Goal: Task Accomplishment & Management: Manage account settings

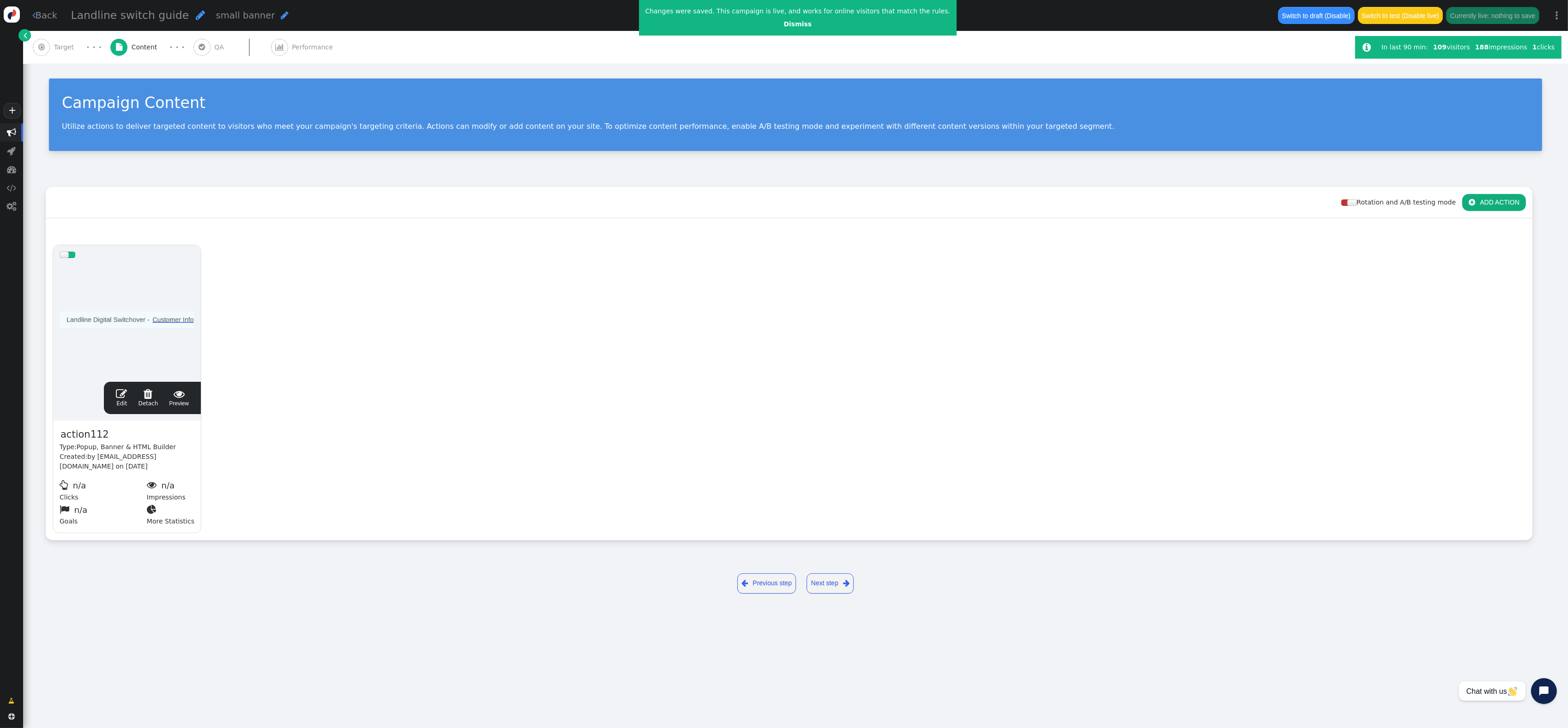
click at [52, 18] on link " Back" at bounding box center [44, 15] width 25 height 14
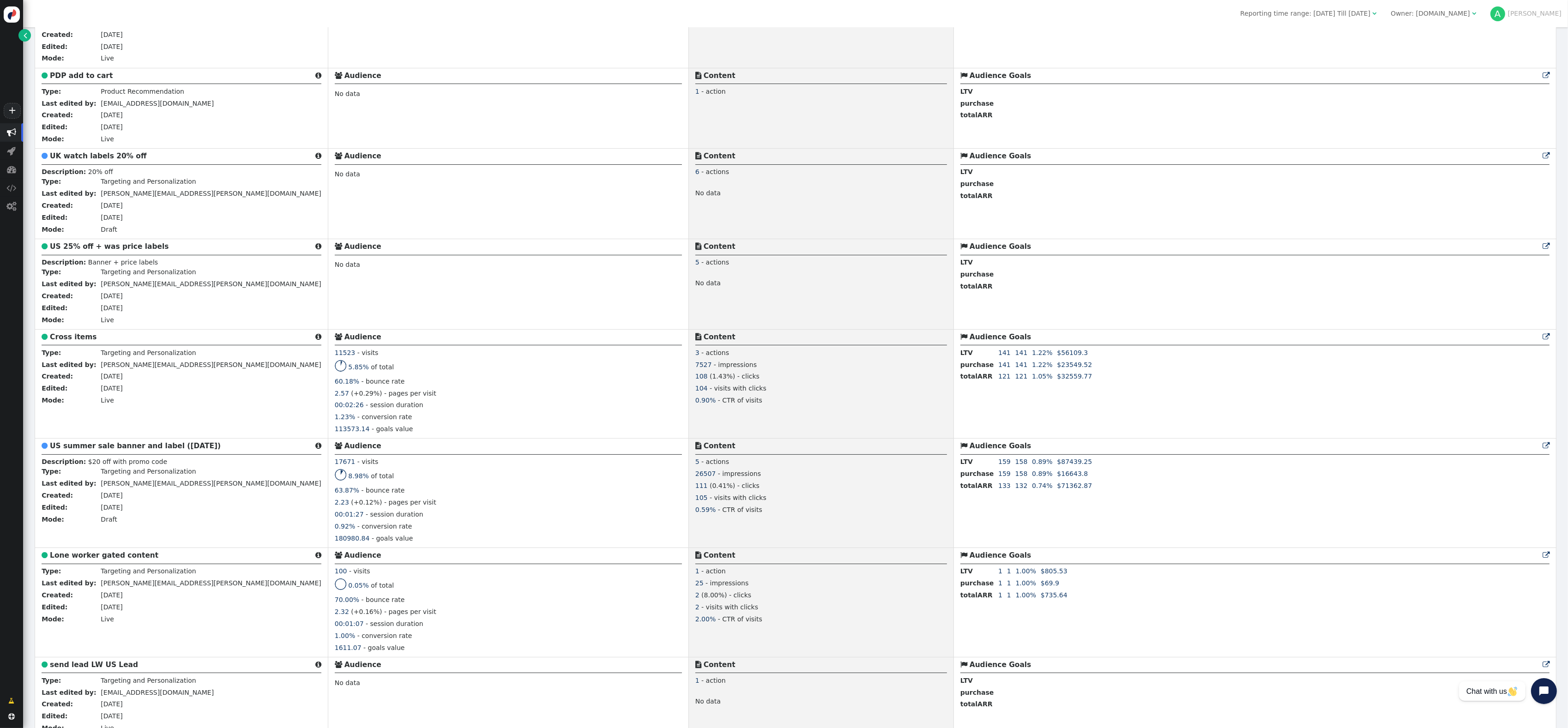
scroll to position [411, 0]
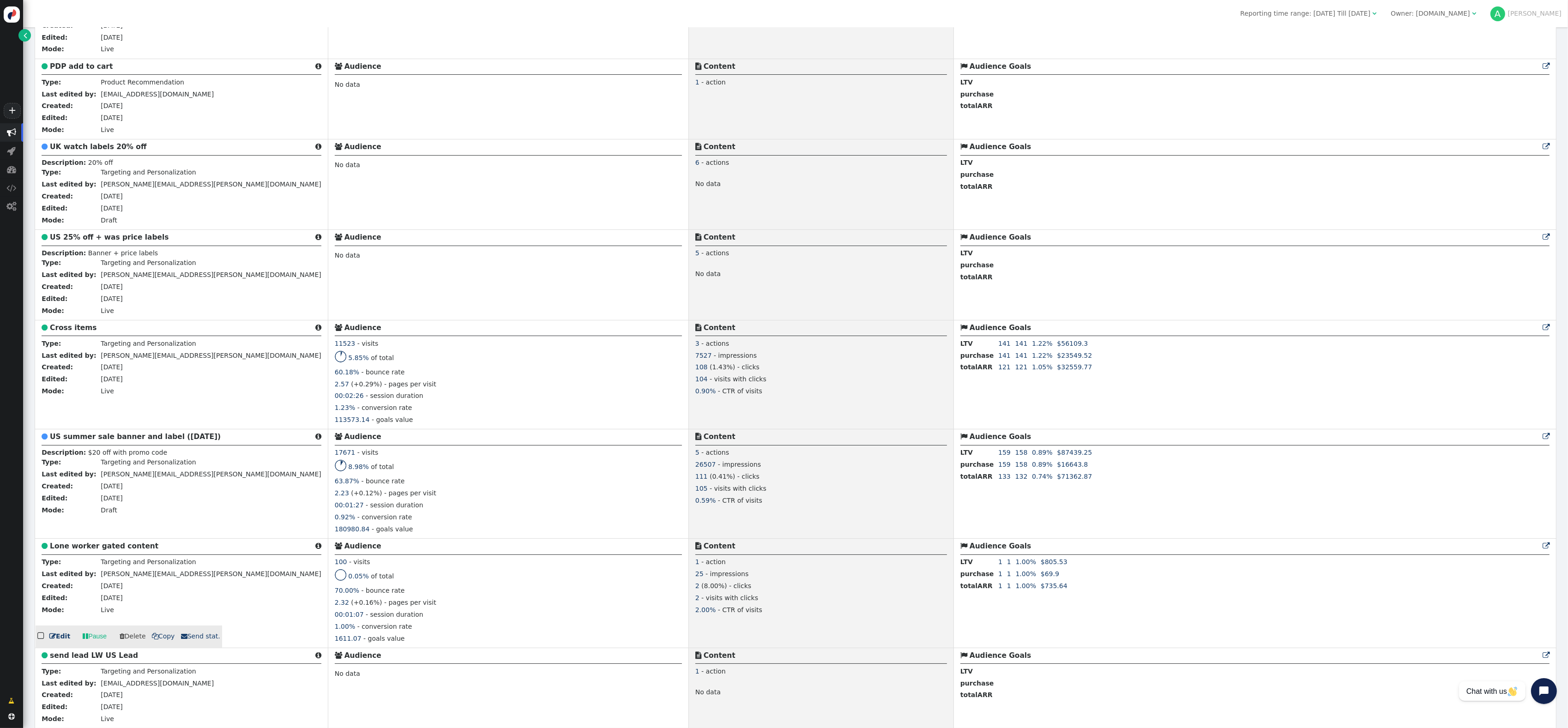
click at [120, 548] on b "Lone worker gated content" at bounding box center [104, 546] width 108 height 8
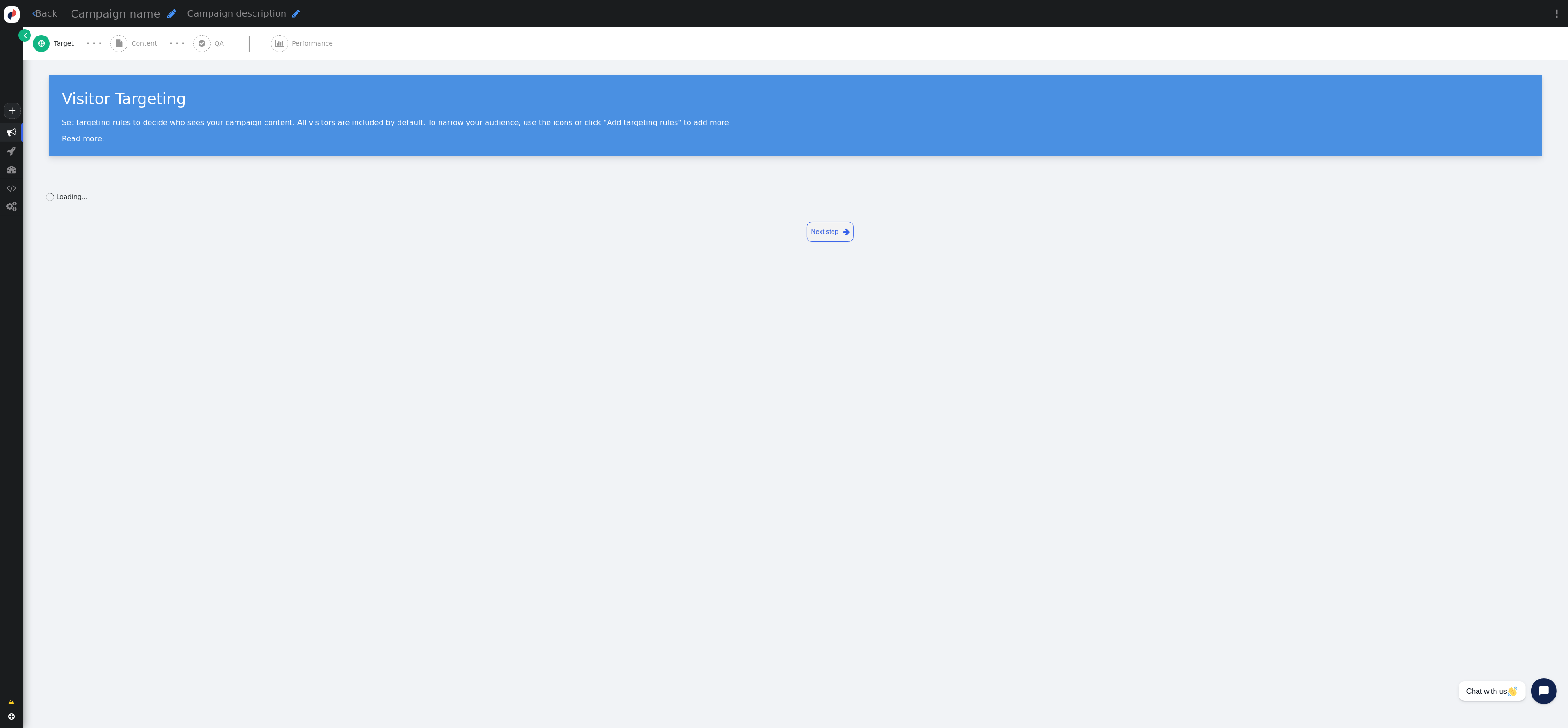
click at [300, 44] on span "Performance" at bounding box center [314, 44] width 44 height 10
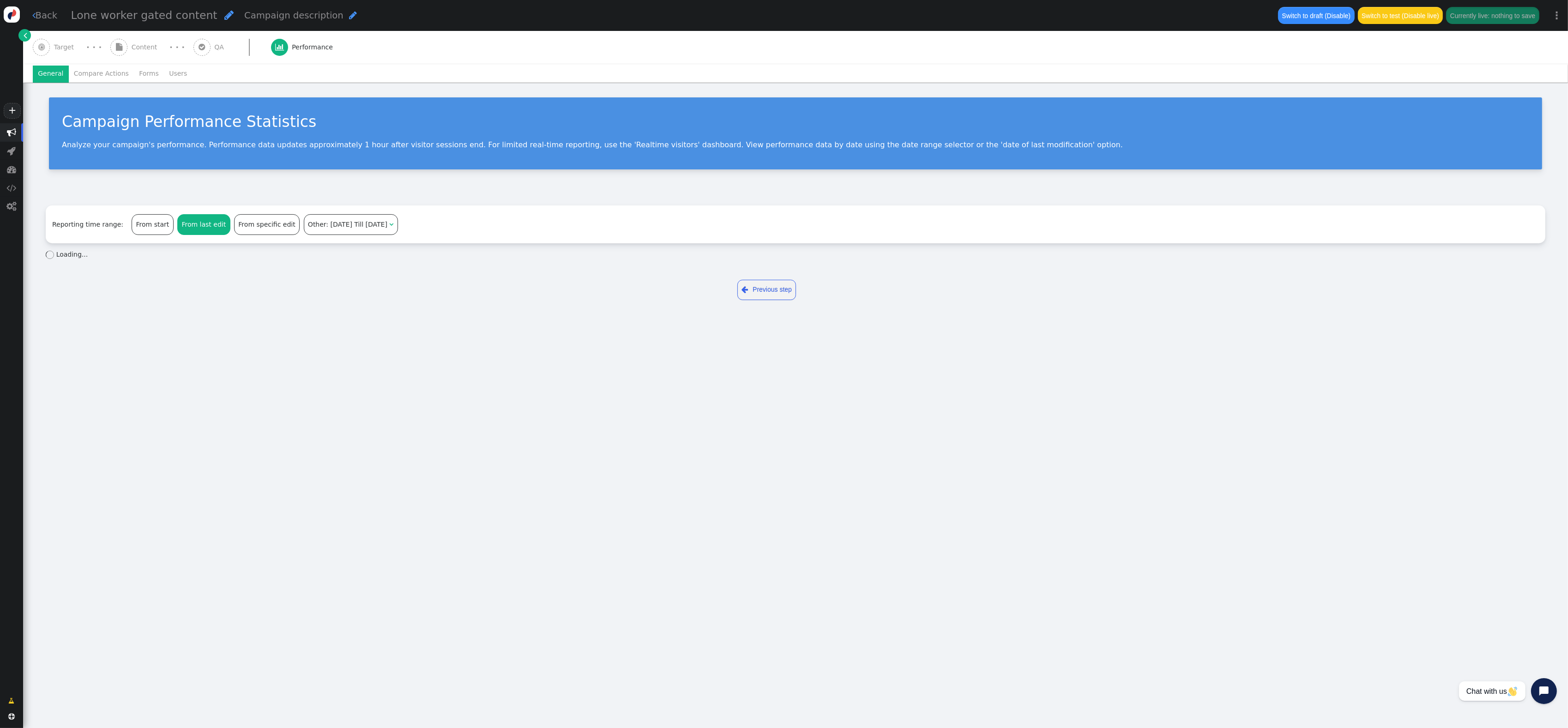
click at [202, 223] on div "From last edit" at bounding box center [204, 225] width 53 height 20
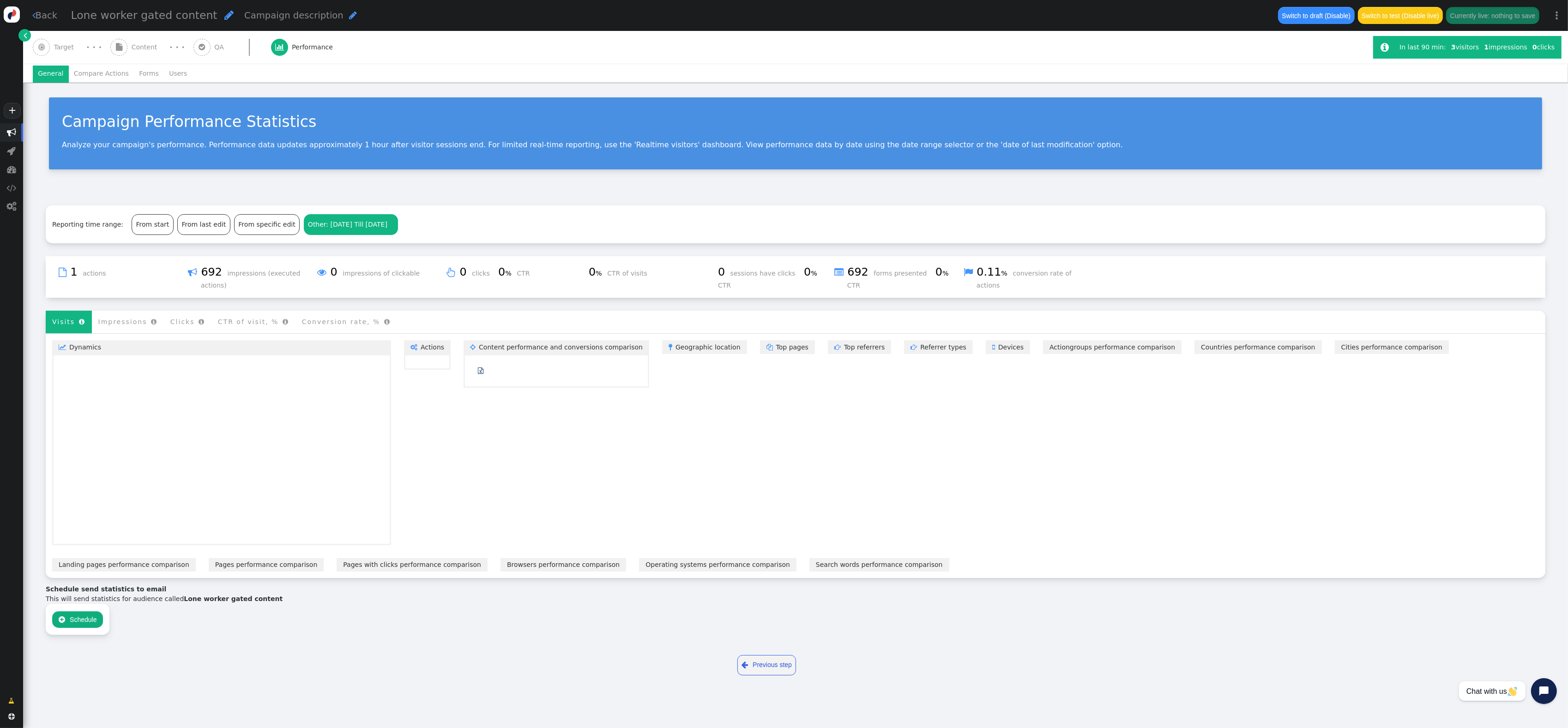
click at [306, 230] on div "Other: [DATE] Till [DATE] " at bounding box center [350, 225] width 93 height 20
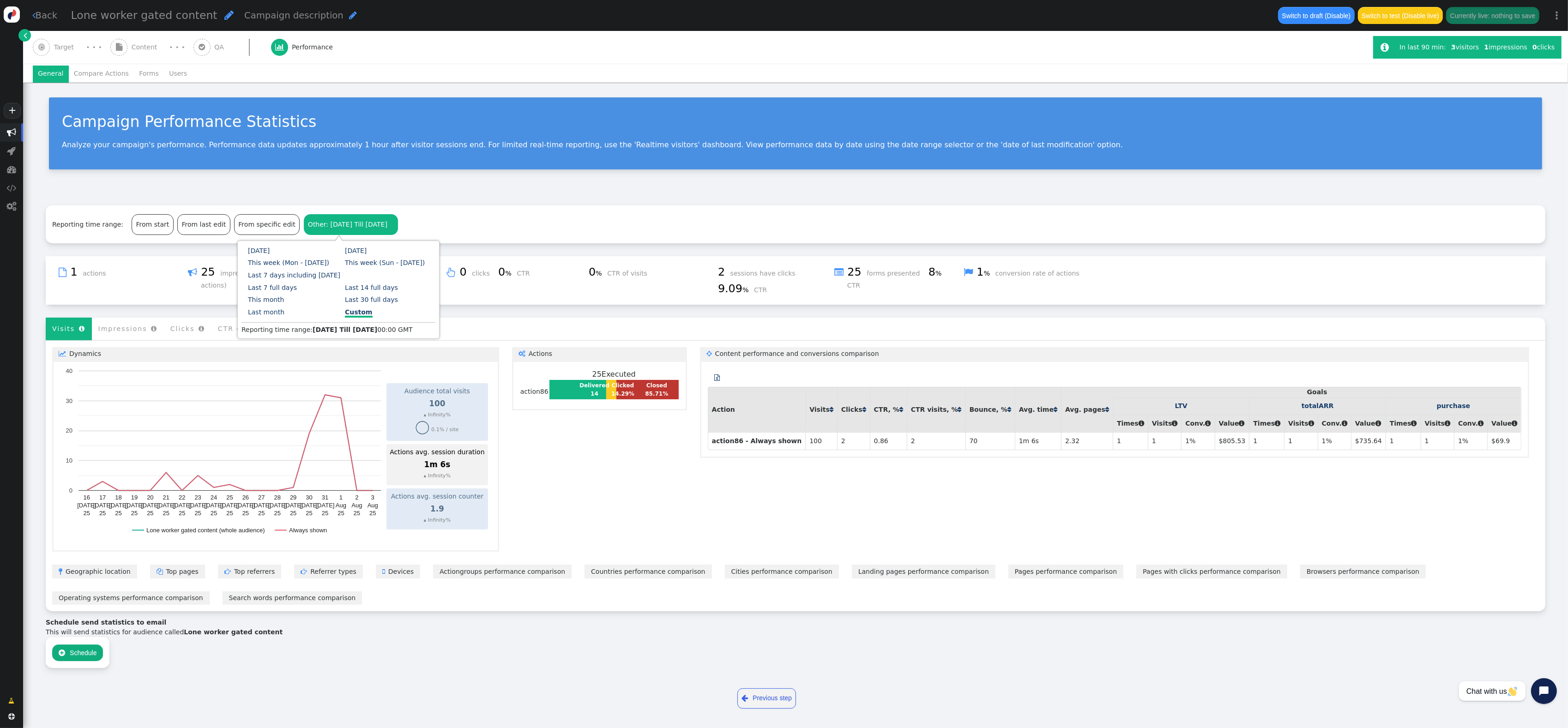
click at [345, 312] on link "Custom" at bounding box center [359, 312] width 27 height 9
click at [266, 252] on span "03" at bounding box center [268, 253] width 8 height 10
click at [373, 255] on span "" at bounding box center [369, 253] width 9 height 10
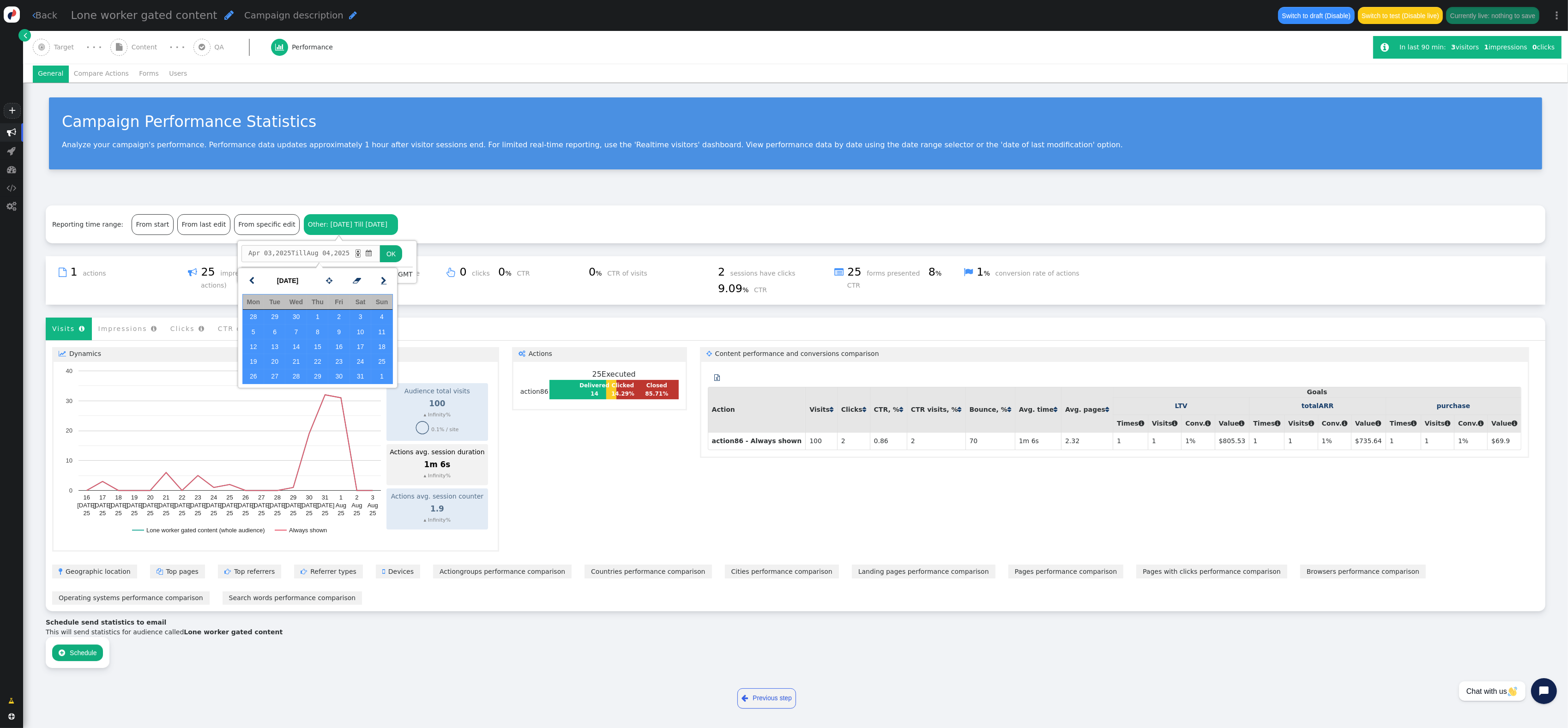
click at [386, 281] on span "" at bounding box center [383, 281] width 6 height 11
click at [384, 281] on span "" at bounding box center [383, 281] width 6 height 11
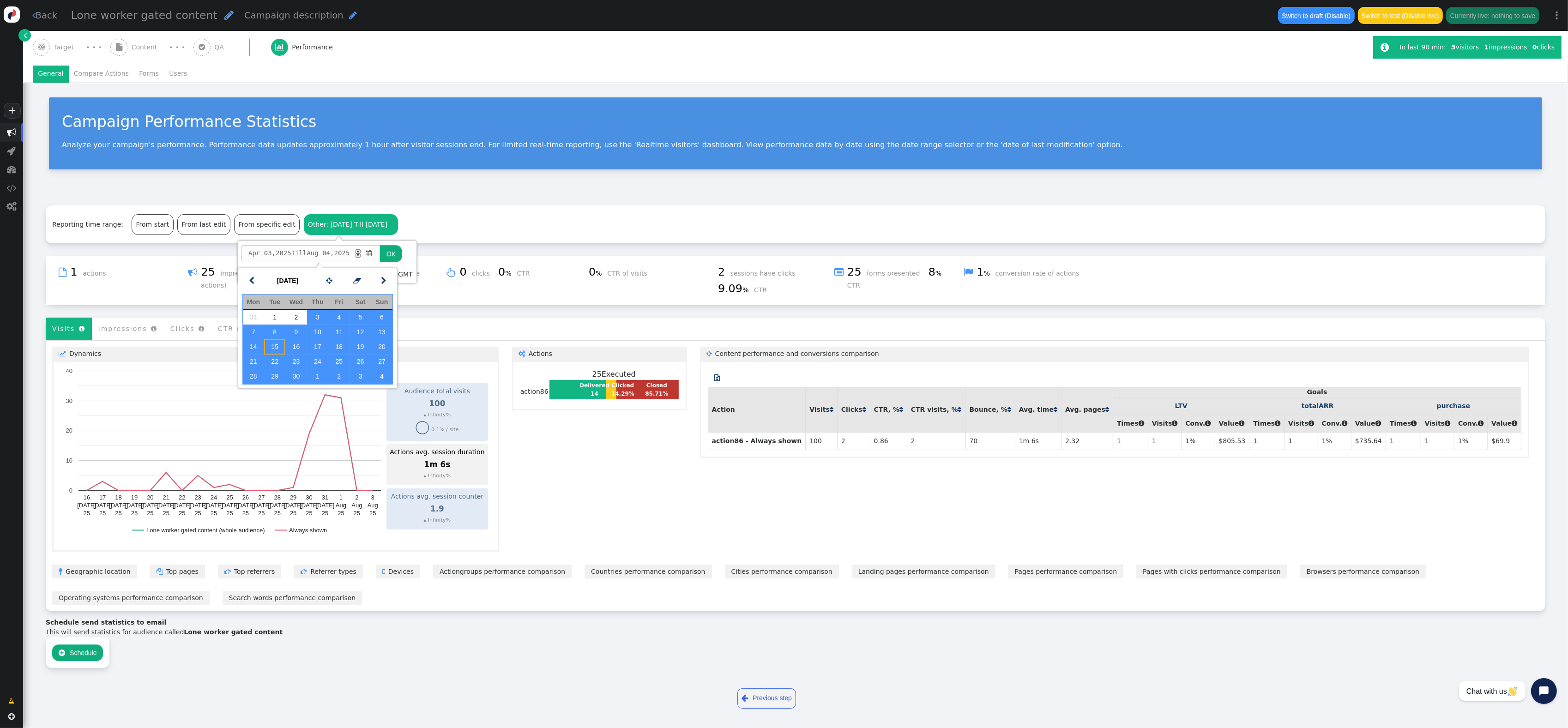
click at [276, 343] on td "15" at bounding box center [275, 347] width 21 height 15
click at [277, 343] on td "15" at bounding box center [275, 347] width 21 height 15
click at [276, 343] on td "15" at bounding box center [275, 347] width 21 height 15
click at [281, 345] on td "15" at bounding box center [275, 347] width 21 height 15
click at [277, 361] on td "22" at bounding box center [275, 362] width 21 height 15
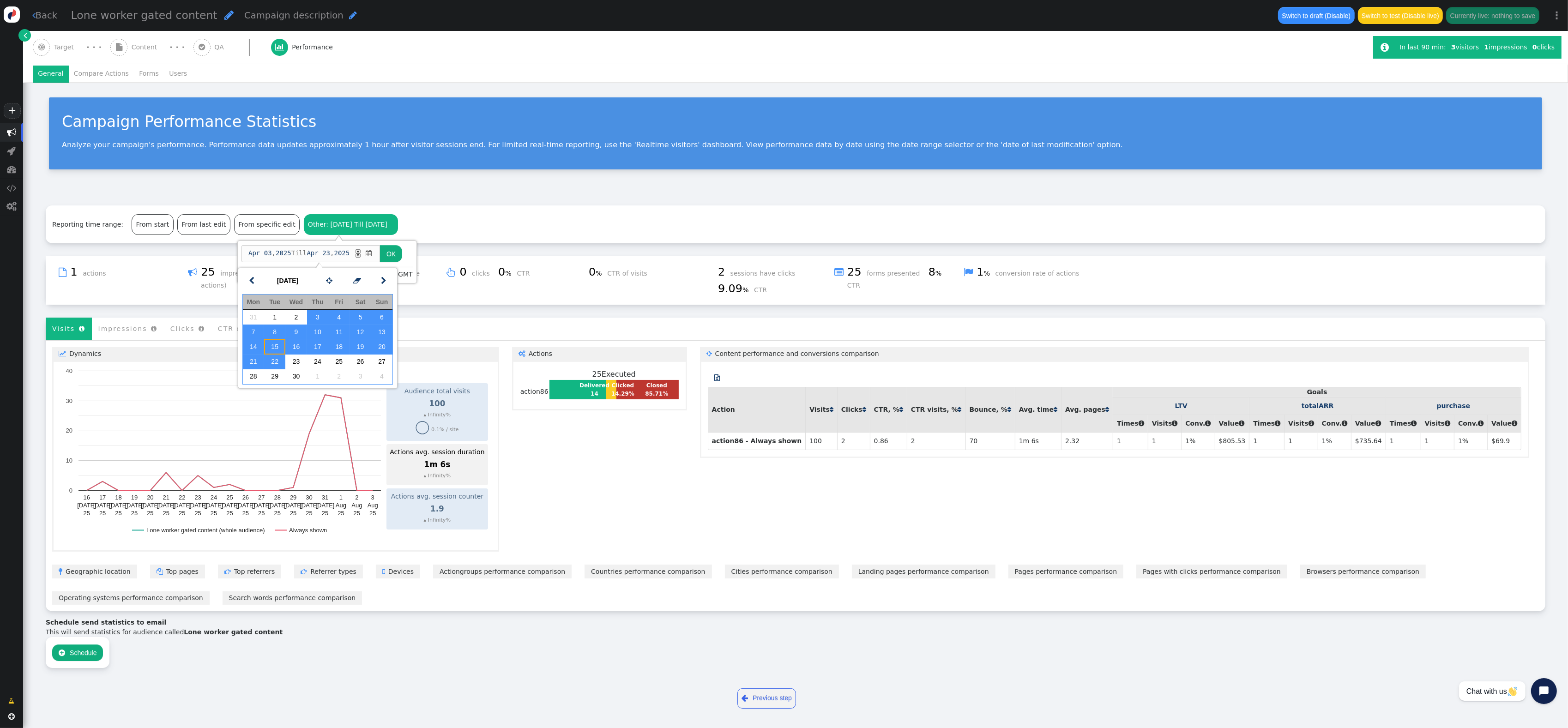
click at [278, 349] on td "15" at bounding box center [275, 347] width 21 height 15
click at [277, 360] on td "22" at bounding box center [275, 362] width 21 height 15
click at [384, 279] on span "" at bounding box center [383, 281] width 6 height 11
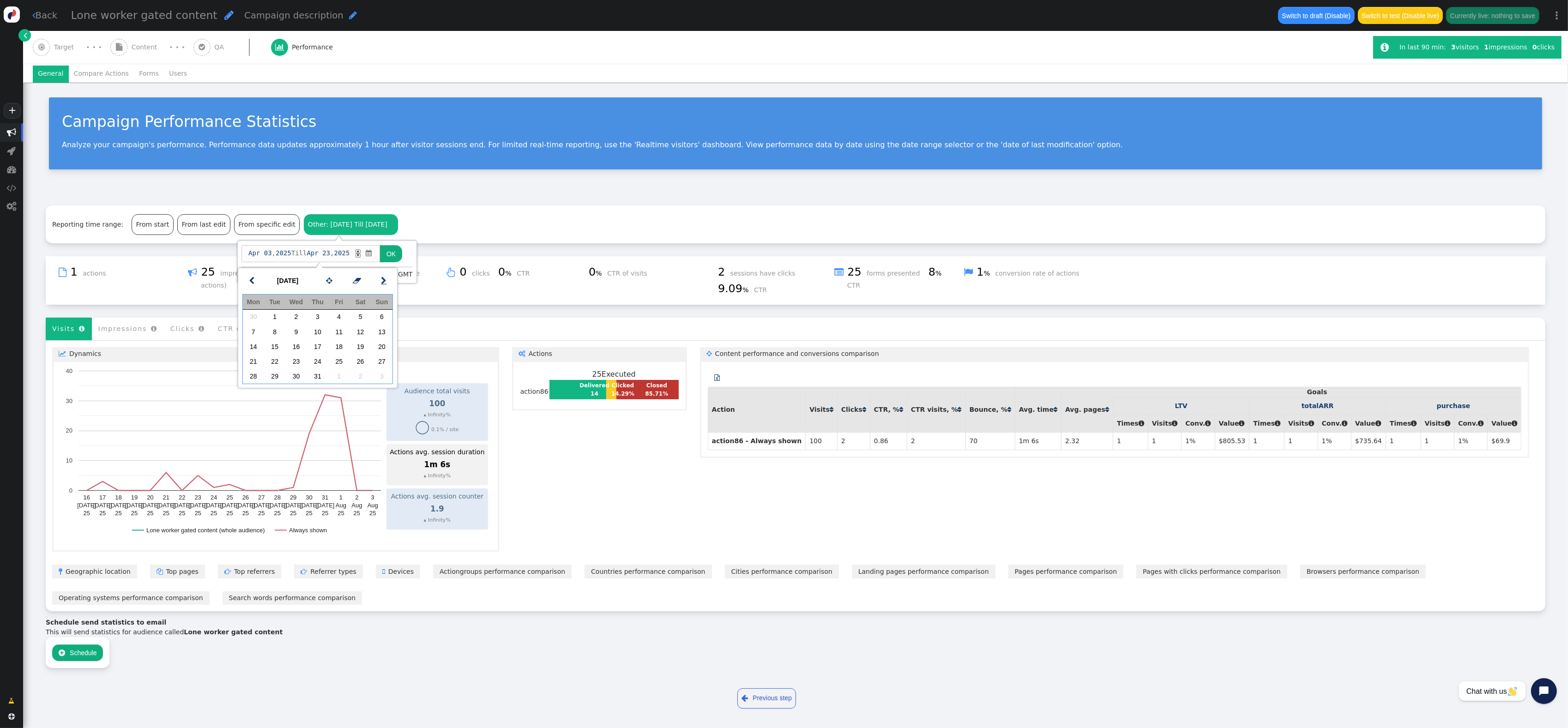
click at [384, 279] on span "" at bounding box center [383, 281] width 6 height 11
click at [273, 346] on td "15" at bounding box center [275, 347] width 21 height 15
click at [276, 358] on td "22" at bounding box center [275, 362] width 21 height 15
click at [274, 252] on span "[DATE] Till [DATE] ▲ ▼ " at bounding box center [311, 253] width 138 height 17
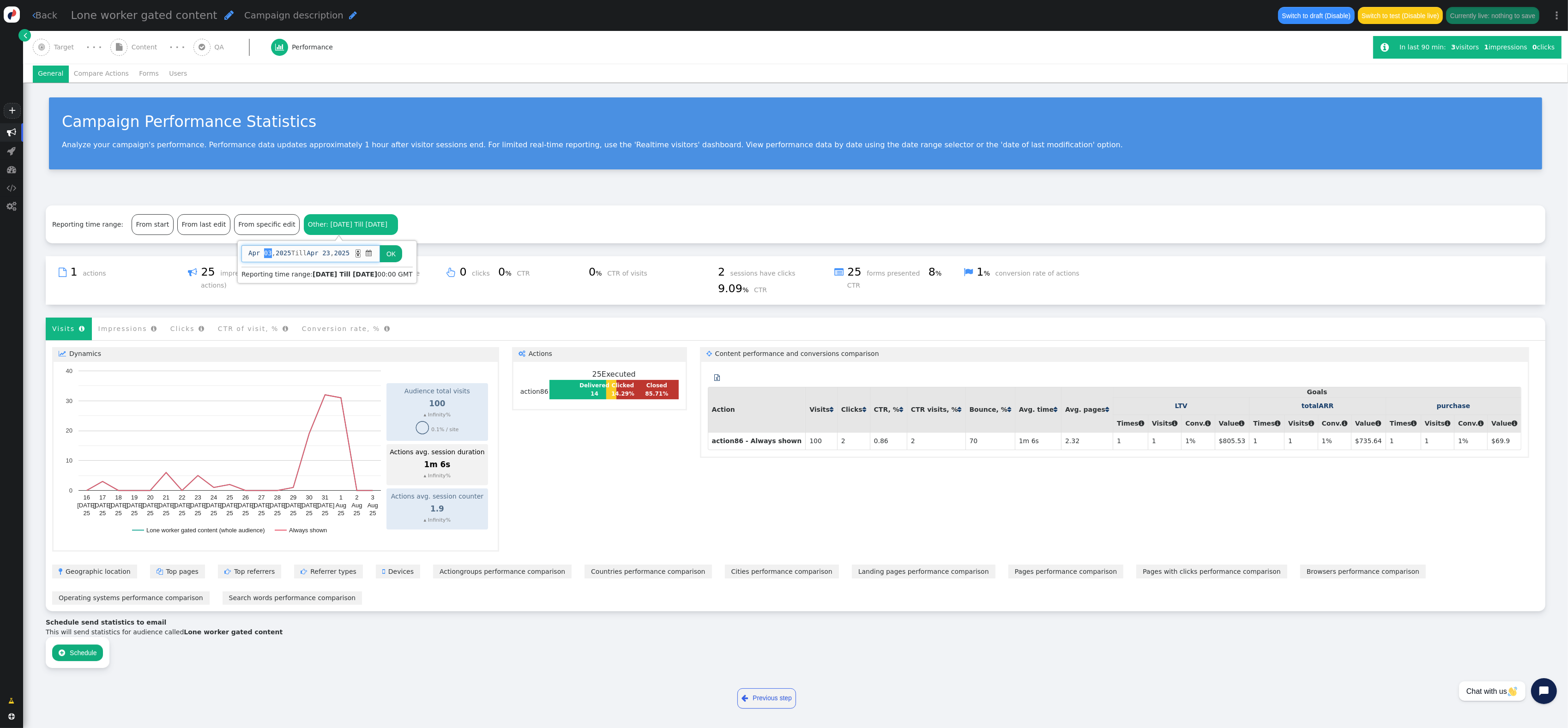
click at [265, 252] on span "03" at bounding box center [268, 253] width 8 height 10
click at [344, 228] on span "Other: [DATE] Till [DATE]" at bounding box center [348, 224] width 79 height 7
click at [357, 220] on div "Other: [DATE] Till [DATE]" at bounding box center [348, 225] width 79 height 10
click at [292, 275] on link "Last 7 days including [DATE]" at bounding box center [294, 275] width 92 height 7
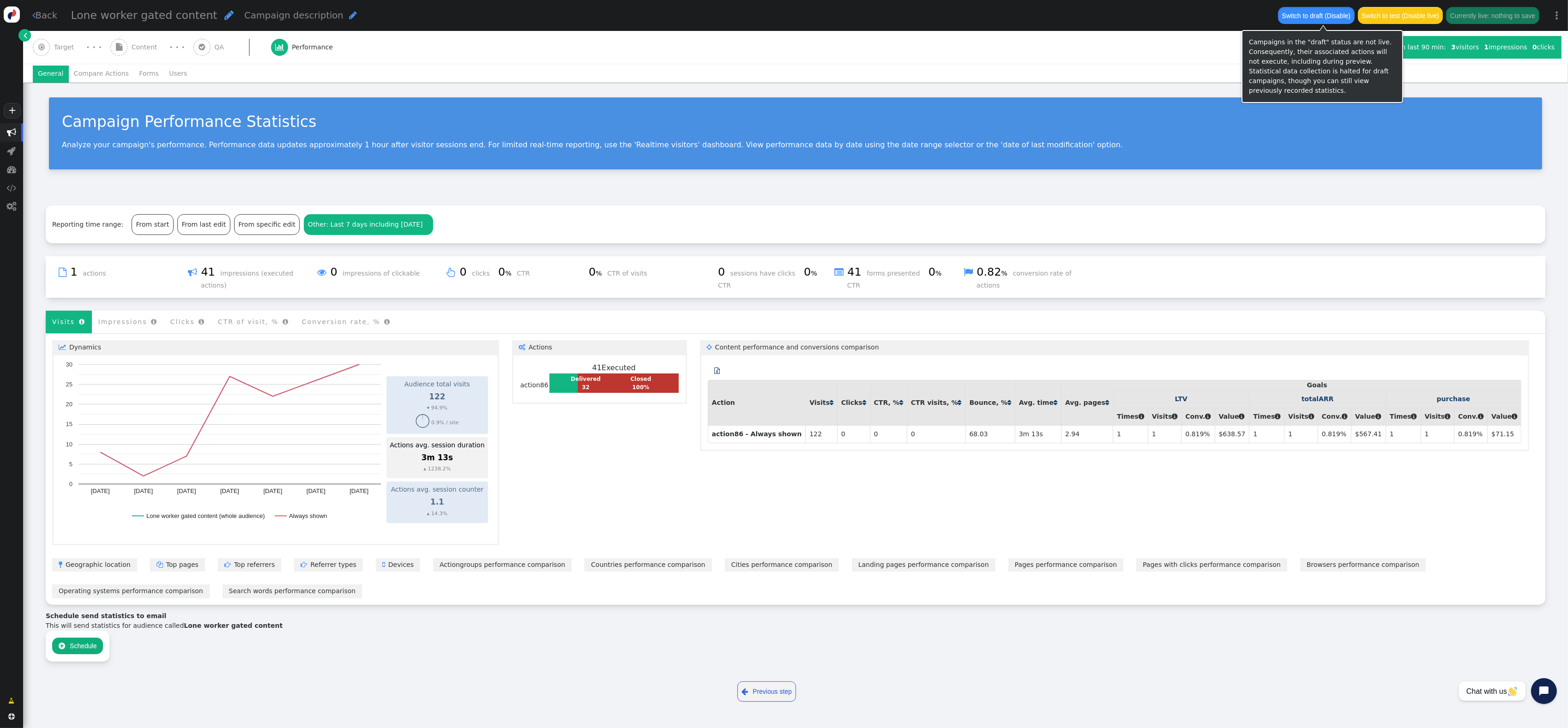
click at [1328, 11] on button "Switch to draft (Disable)" at bounding box center [1317, 15] width 76 height 17
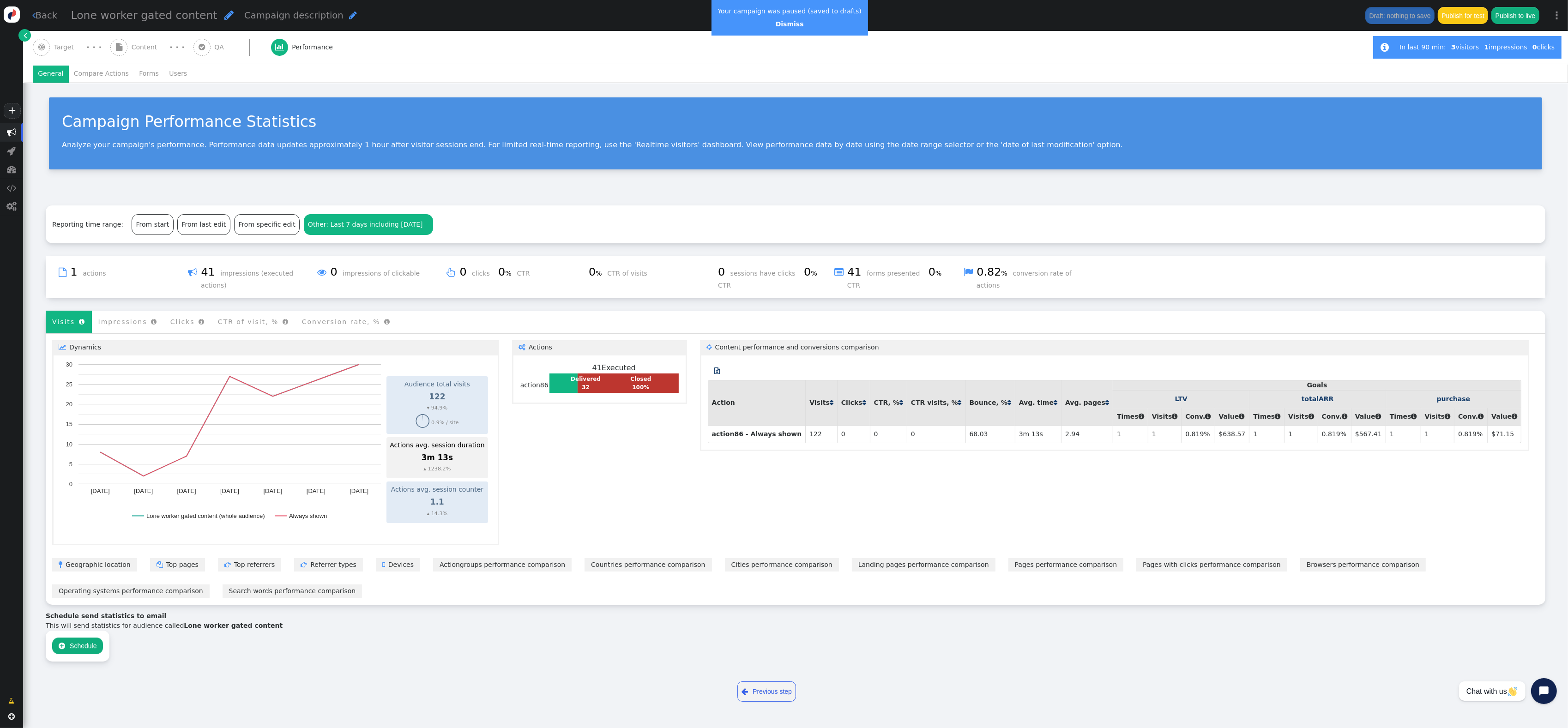
click at [42, 11] on link " Back" at bounding box center [44, 15] width 25 height 14
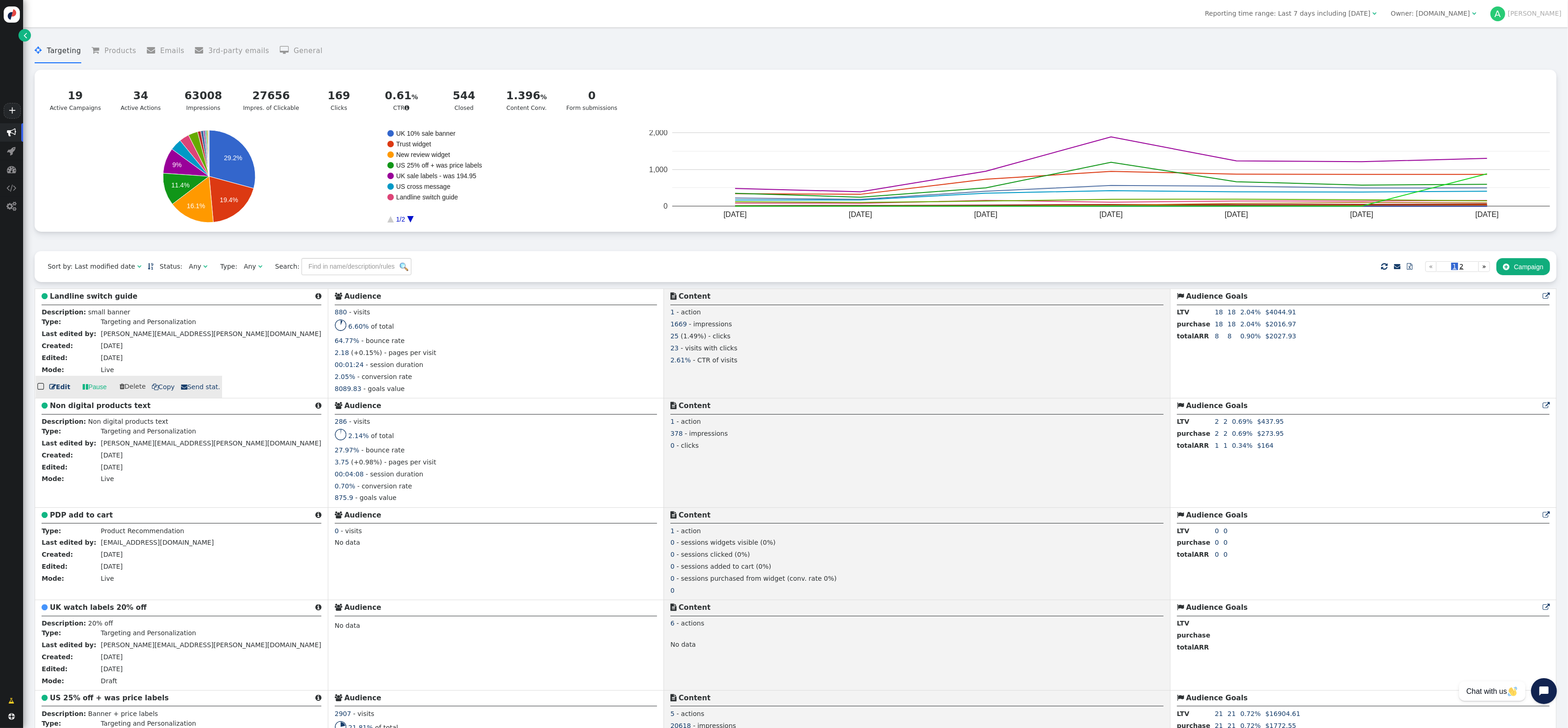
click at [66, 389] on link " Edit" at bounding box center [60, 387] width 21 height 10
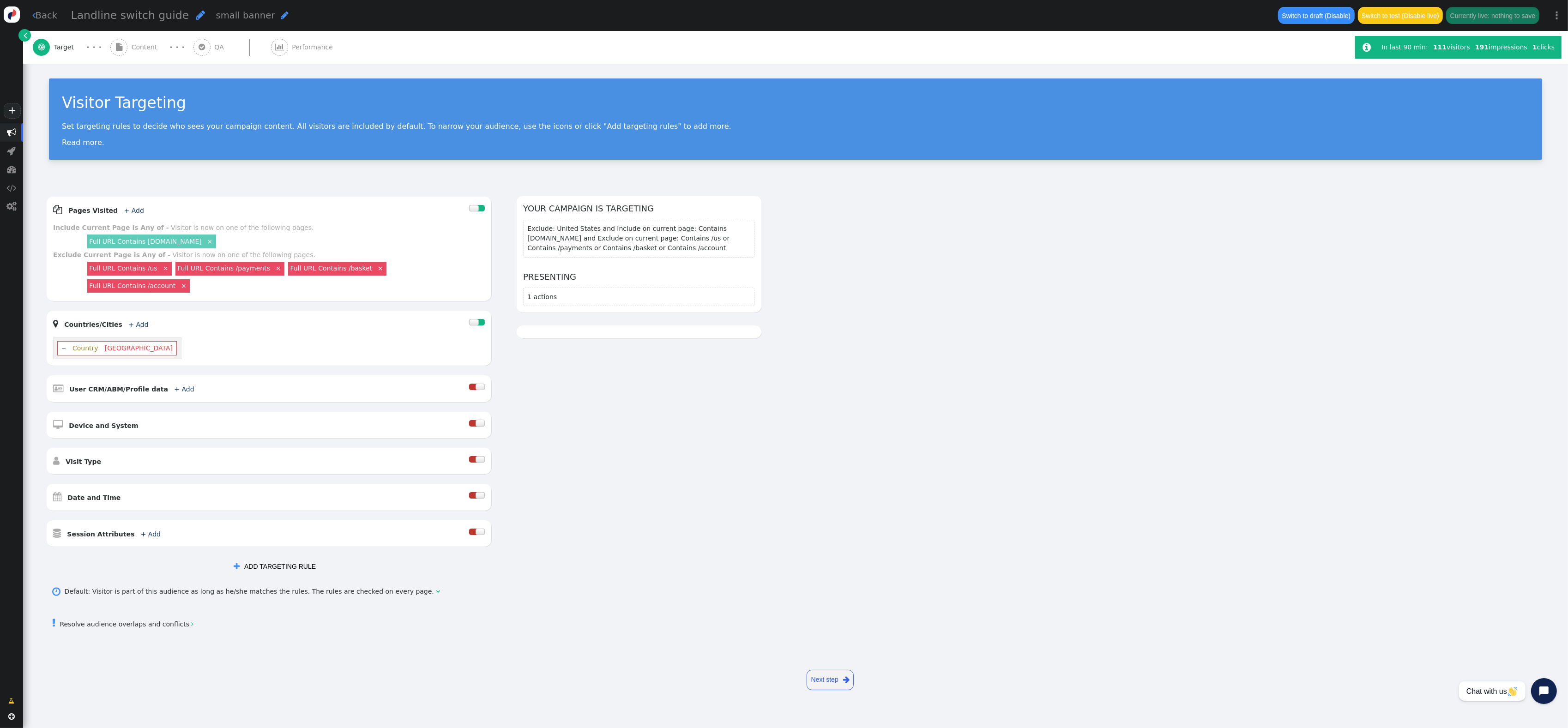
click at [146, 52] on span "Content" at bounding box center [146, 48] width 30 height 10
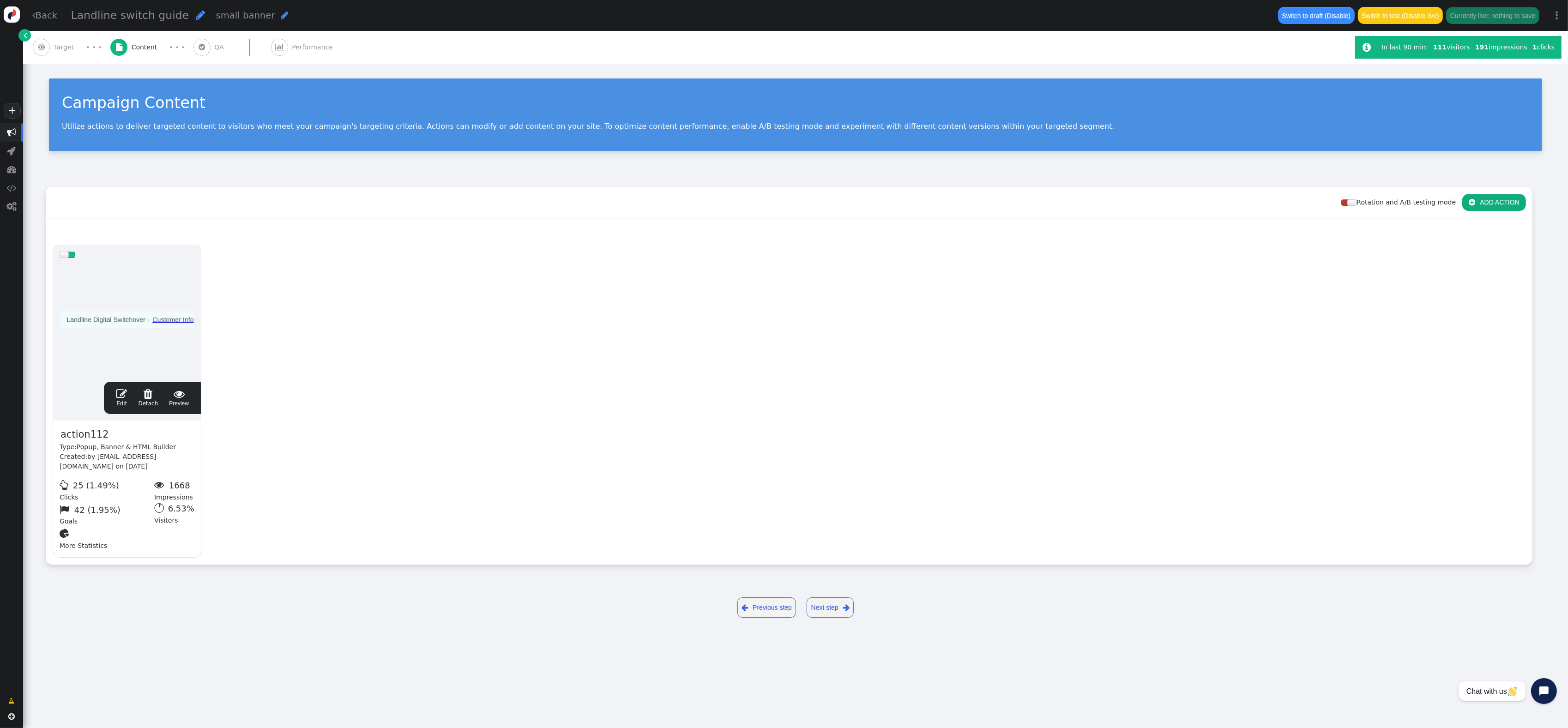
click at [120, 398] on span "" at bounding box center [121, 394] width 11 height 11
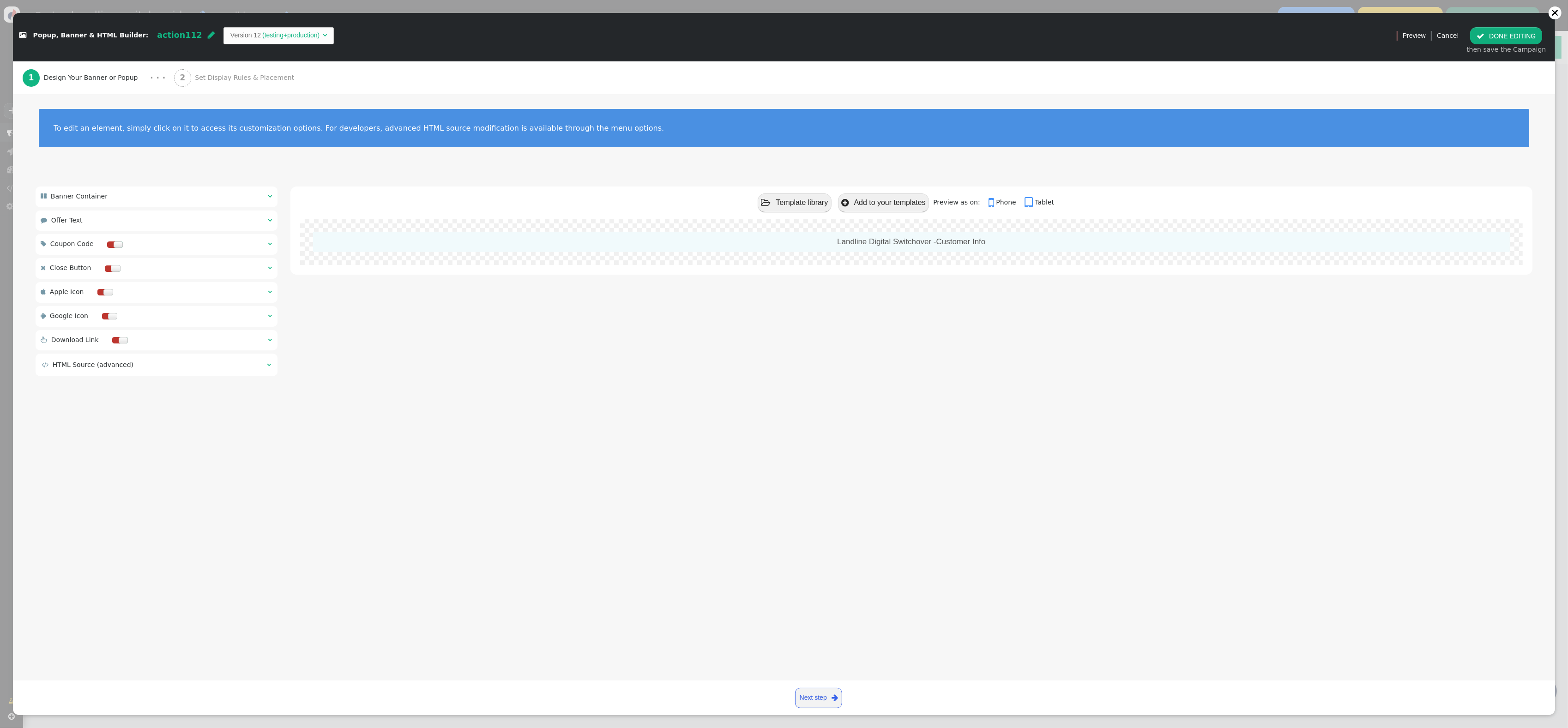
click at [259, 194] on div " Banner Container  " at bounding box center [156, 197] width 242 height 20
